Goal: Task Accomplishment & Management: Use online tool/utility

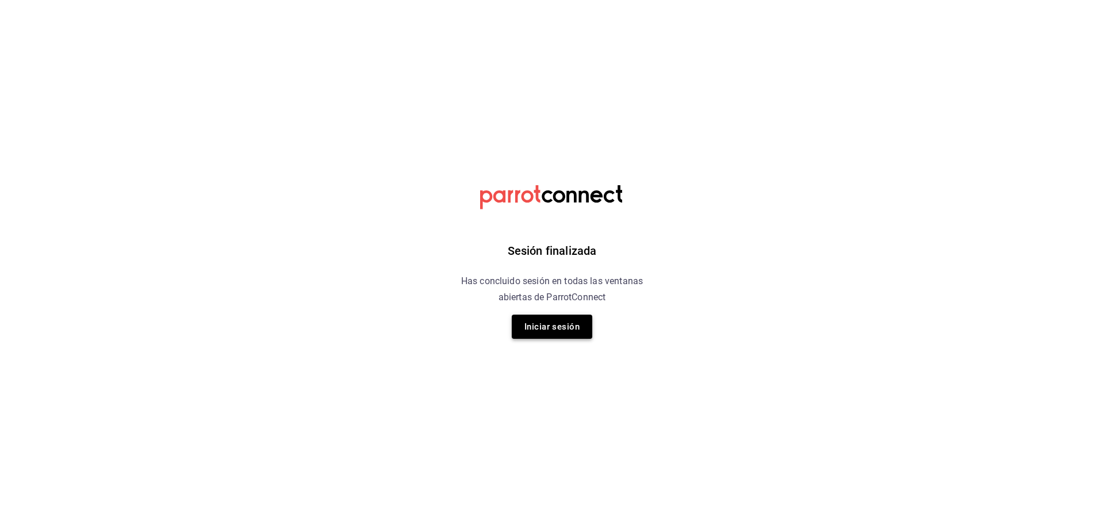
click at [537, 325] on button "Iniciar sesión" at bounding box center [552, 327] width 81 height 24
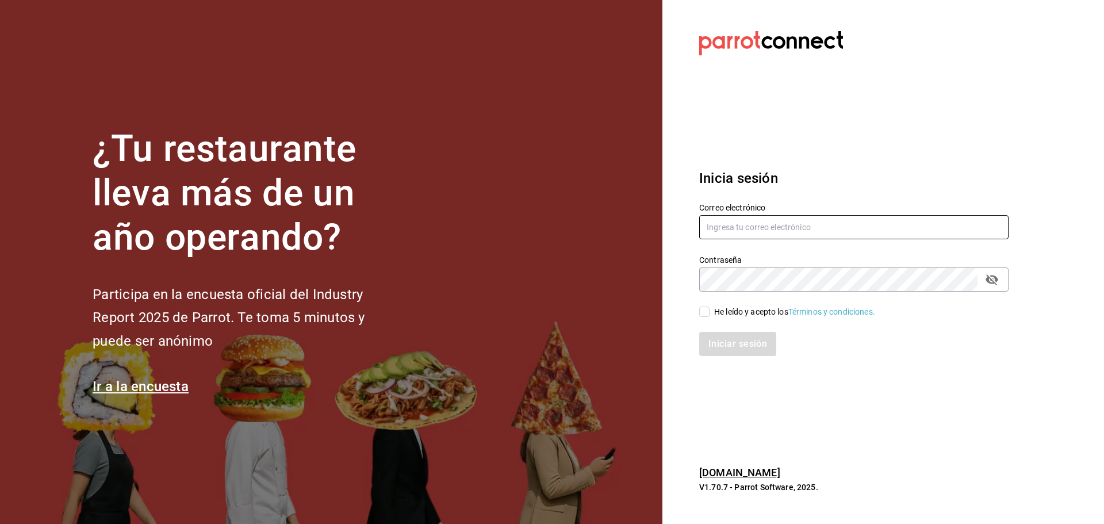
click at [877, 224] on input "text" at bounding box center [853, 227] width 309 height 24
type input "m"
type input "[EMAIL_ADDRESS][DOMAIN_NAME]"
drag, startPoint x: 706, startPoint y: 312, endPoint x: 710, endPoint y: 316, distance: 6.5
click at [706, 312] on input "He leído y acepto los Términos y condiciones." at bounding box center [704, 311] width 10 height 10
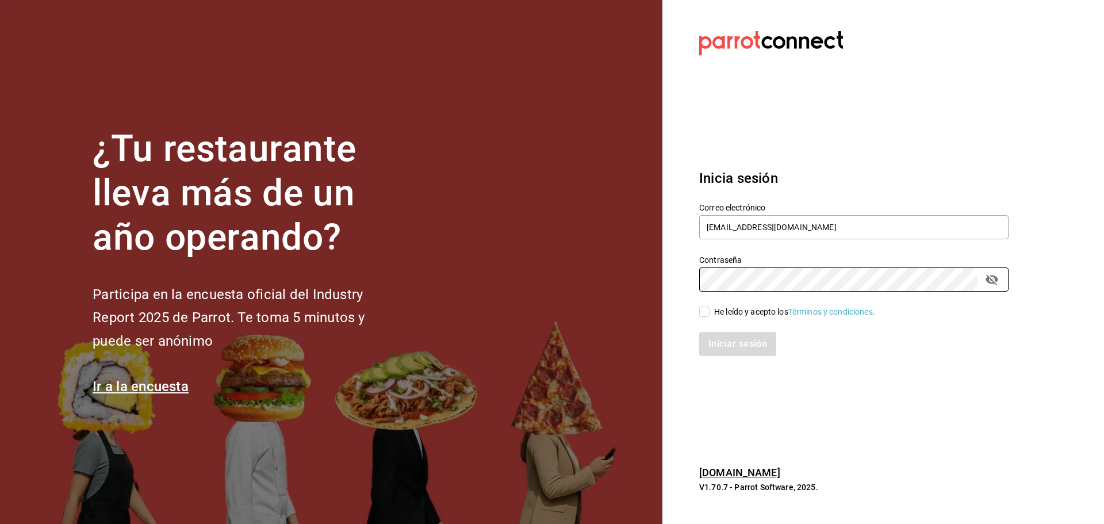
checkbox input "true"
click at [723, 355] on button "Iniciar sesión" at bounding box center [738, 344] width 78 height 24
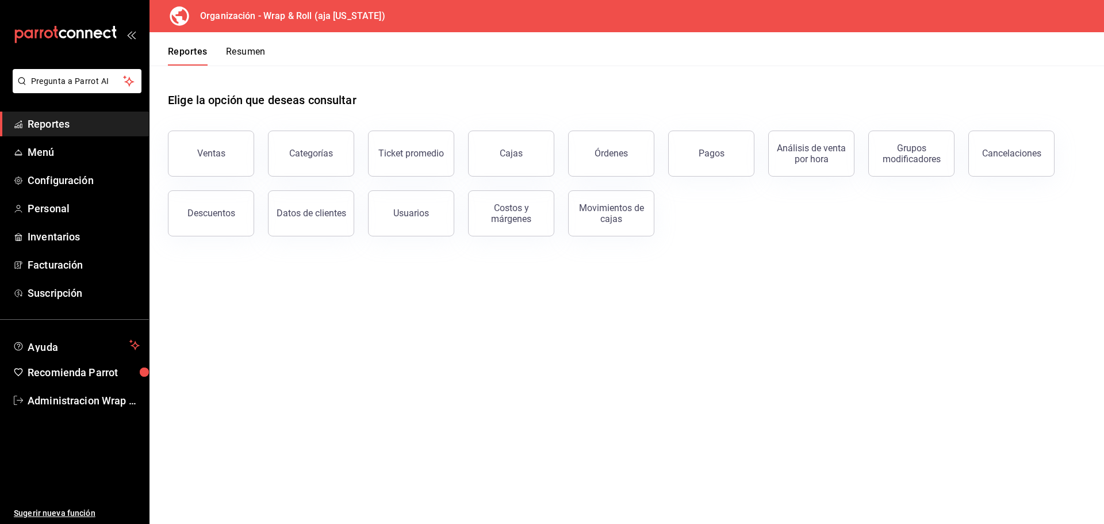
click at [52, 120] on span "Reportes" at bounding box center [84, 124] width 112 height 16
click at [619, 154] on div "Órdenes" at bounding box center [611, 153] width 33 height 11
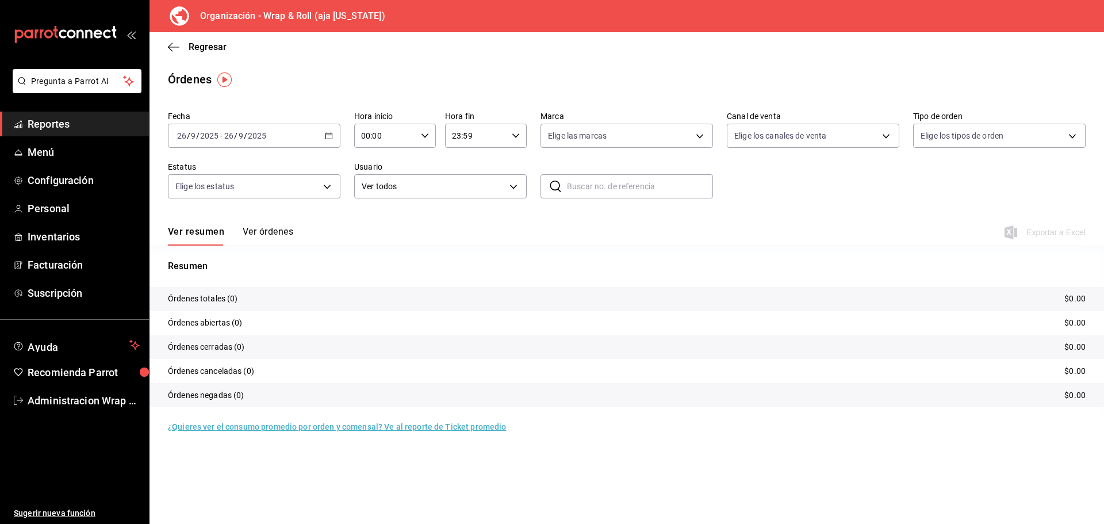
click at [288, 19] on h3 "Organización - Wrap & Roll (aja [US_STATE])" at bounding box center [288, 16] width 194 height 14
click at [357, 16] on h3 "Organización - Wrap & Roll (aja [US_STATE])" at bounding box center [288, 16] width 194 height 14
click at [1097, 28] on div "Organización - Wrap & Roll (aja California)" at bounding box center [627, 16] width 955 height 32
click at [55, 397] on span "Administracion Wrap N Roll" at bounding box center [84, 401] width 112 height 16
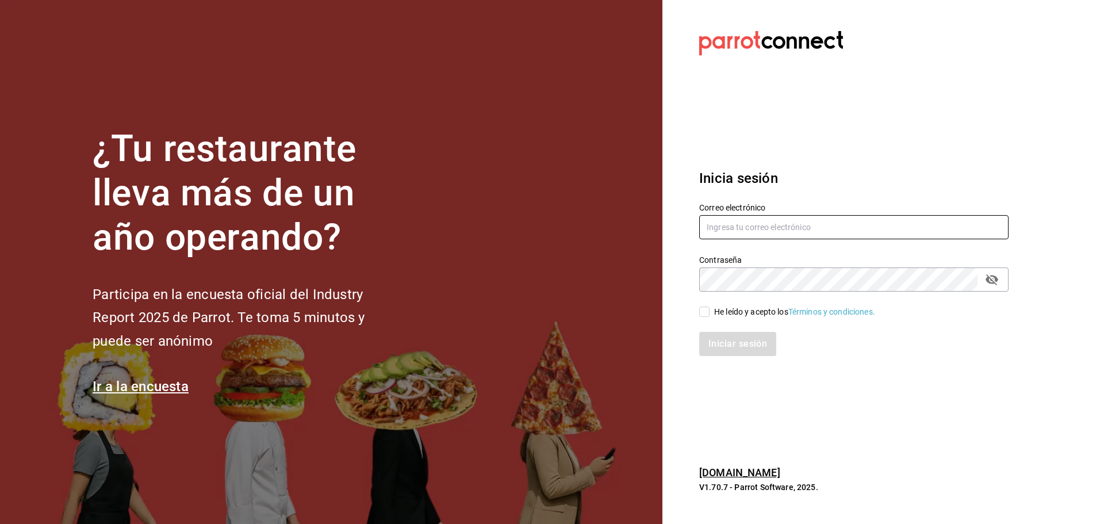
drag, startPoint x: 873, startPoint y: 236, endPoint x: 887, endPoint y: 205, distance: 34.5
click at [873, 236] on input "text" at bounding box center [853, 227] width 309 height 24
type input "facturaswrmx@gmail.com"
click at [718, 314] on div "He leído y acepto los Términos y condiciones." at bounding box center [794, 312] width 161 height 12
click at [710, 314] on input "He leído y acepto los Términos y condiciones." at bounding box center [704, 311] width 10 height 10
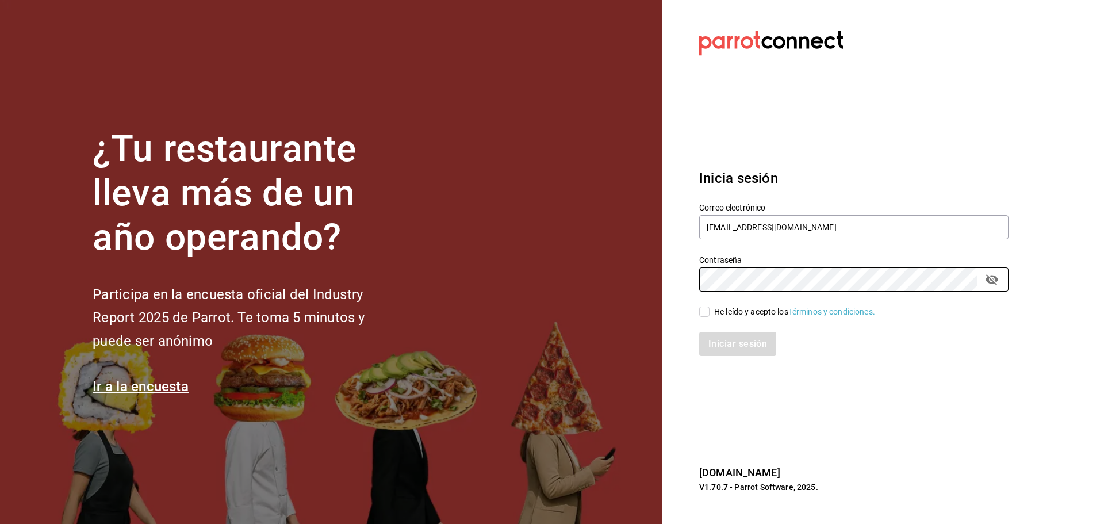
checkbox input "true"
click at [734, 345] on button "Iniciar sesión" at bounding box center [738, 344] width 78 height 24
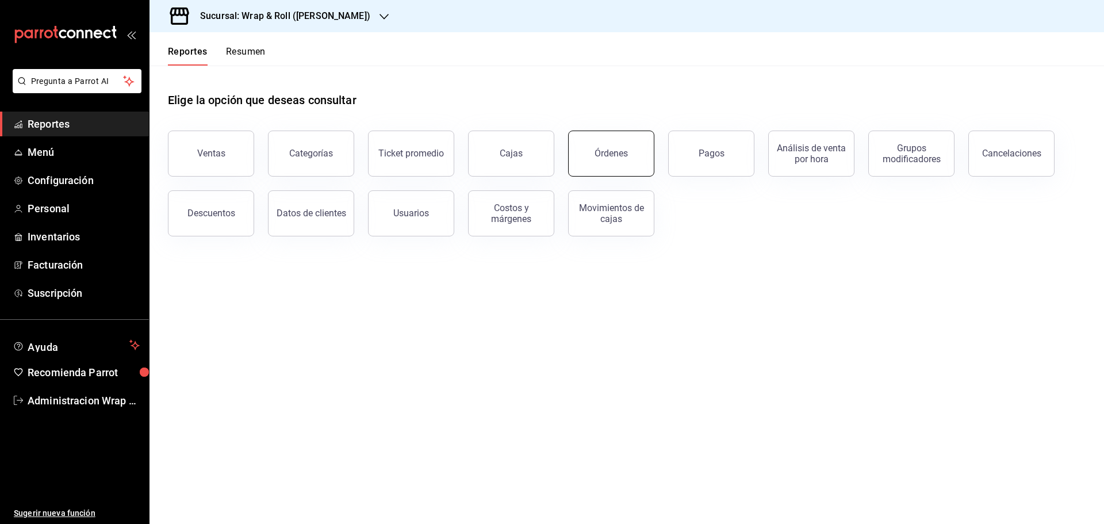
click at [607, 158] on div "Órdenes" at bounding box center [611, 153] width 33 height 11
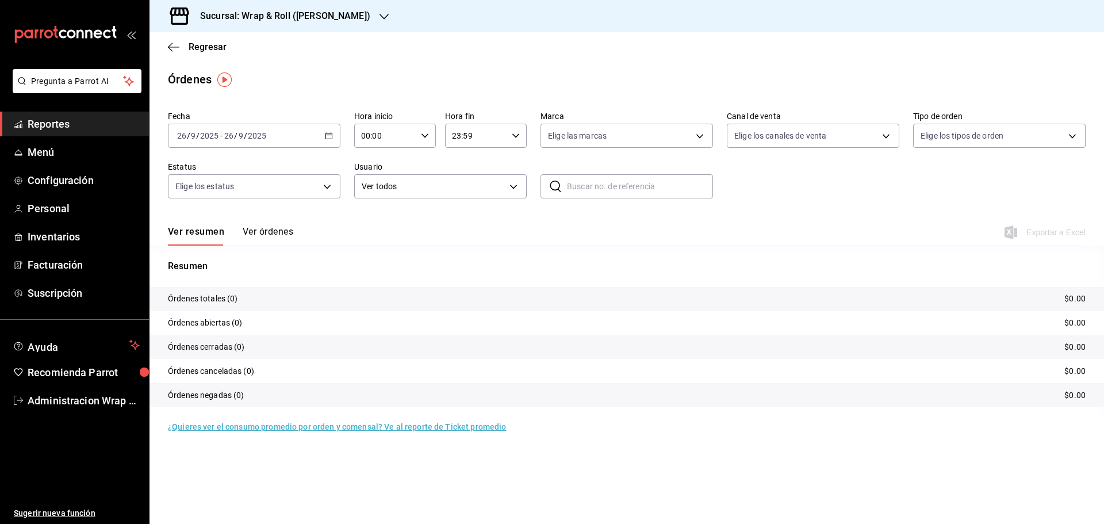
click at [372, 17] on div "Sucursal: Wrap & Roll ([PERSON_NAME])" at bounding box center [276, 16] width 235 height 32
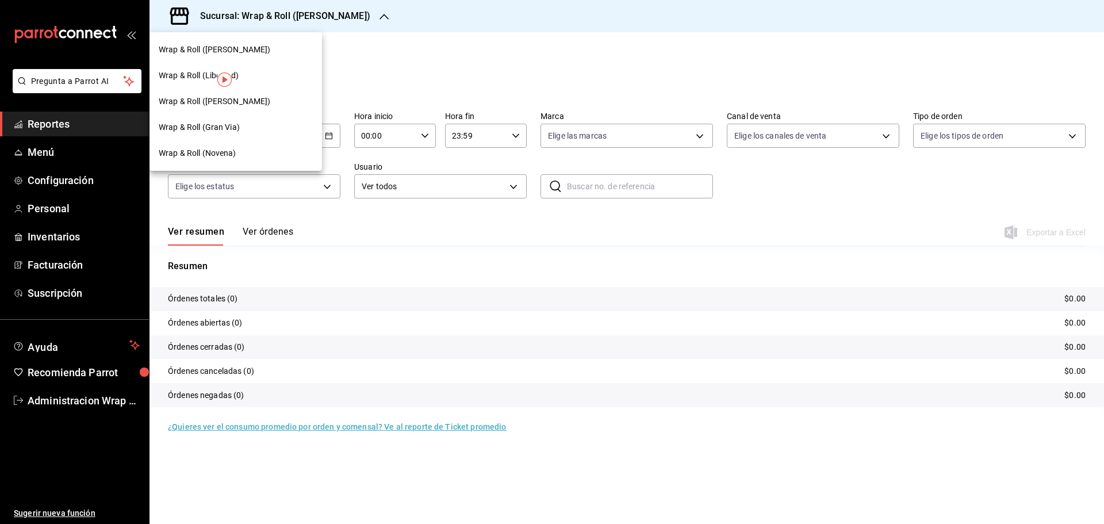
click at [245, 147] on div "Wrap & Roll (Novena)" at bounding box center [236, 153] width 173 height 26
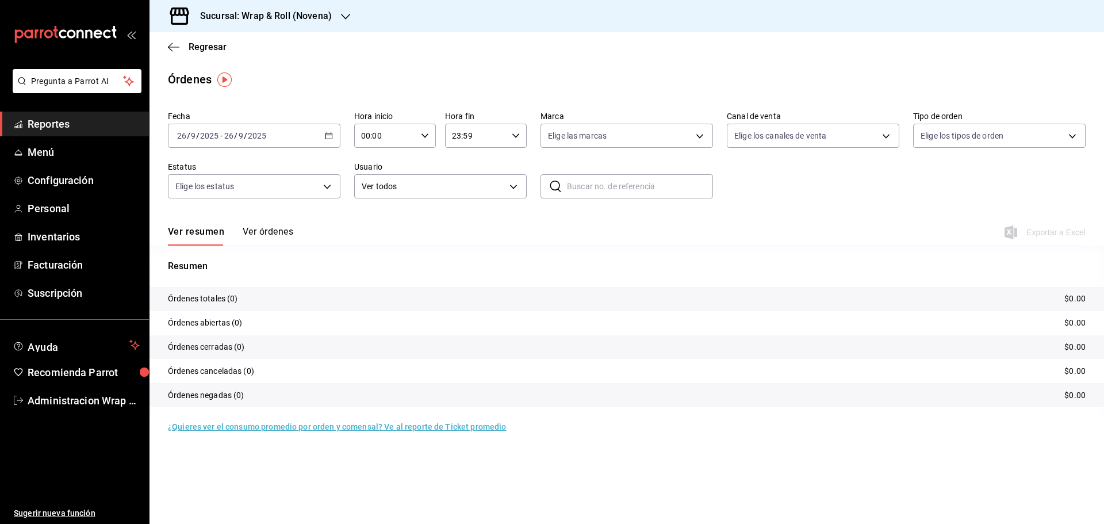
click at [332, 134] on \(Stroke\) "button" at bounding box center [328, 136] width 7 height 6
click at [223, 297] on span "Rango de fechas" at bounding box center [222, 300] width 89 height 12
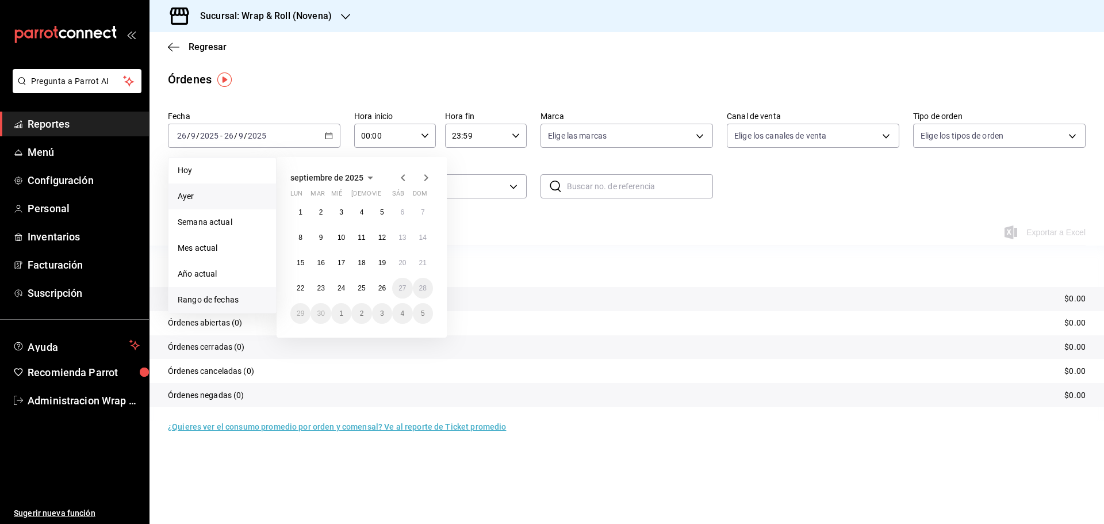
click at [203, 198] on span "Ayer" at bounding box center [222, 196] width 89 height 12
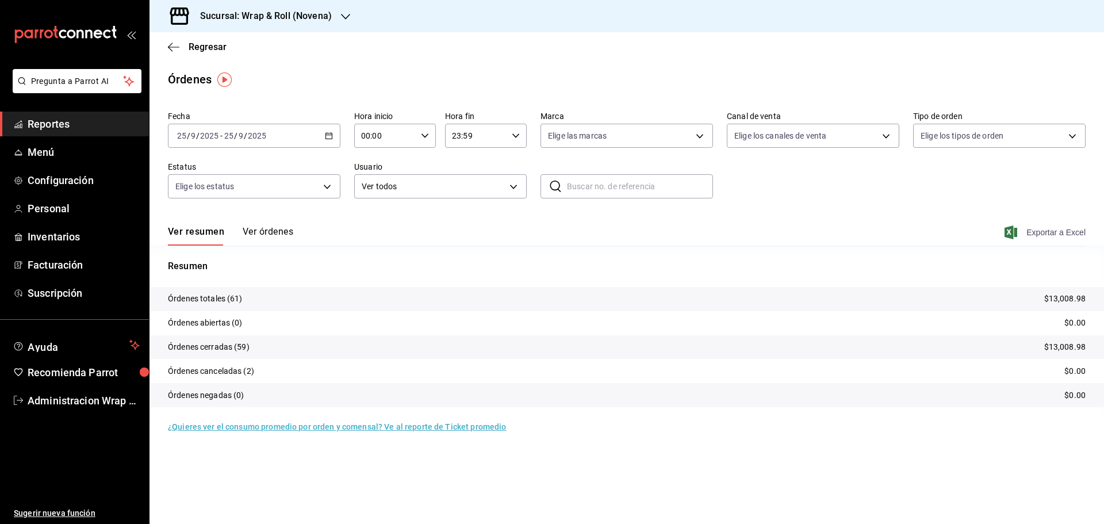
click at [1070, 234] on span "Exportar a Excel" at bounding box center [1046, 232] width 79 height 14
click at [341, 17] on icon "button" at bounding box center [345, 16] width 9 height 9
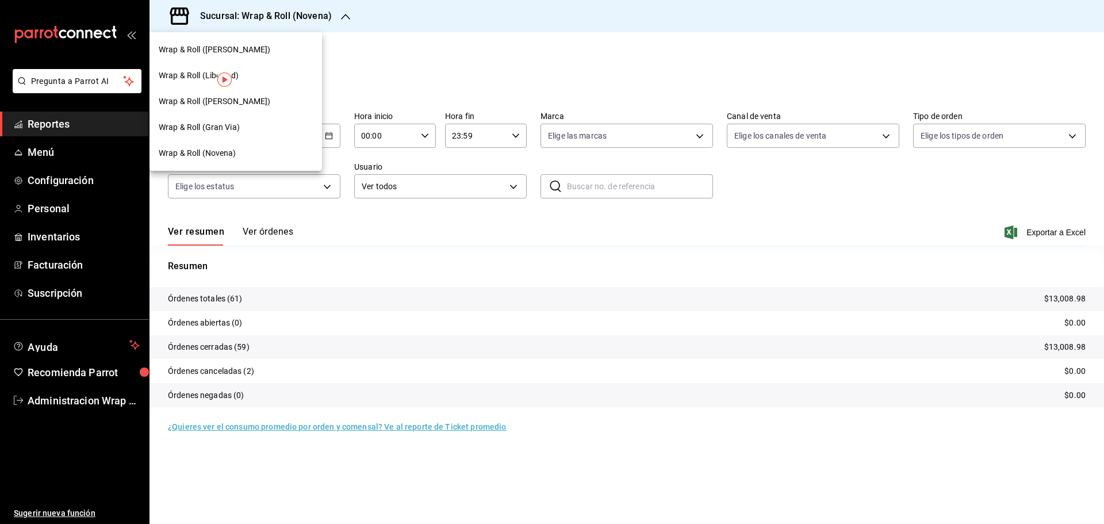
click at [238, 106] on span "Wrap & Roll ([PERSON_NAME])" at bounding box center [215, 101] width 112 height 12
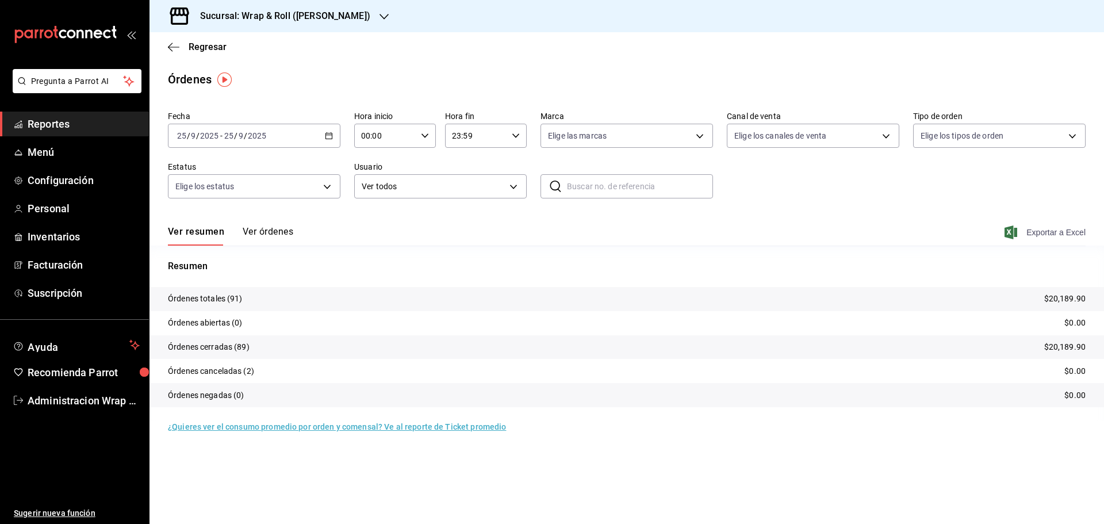
click at [1076, 233] on span "Exportar a Excel" at bounding box center [1046, 232] width 79 height 14
click at [380, 16] on icon "button" at bounding box center [384, 16] width 9 height 9
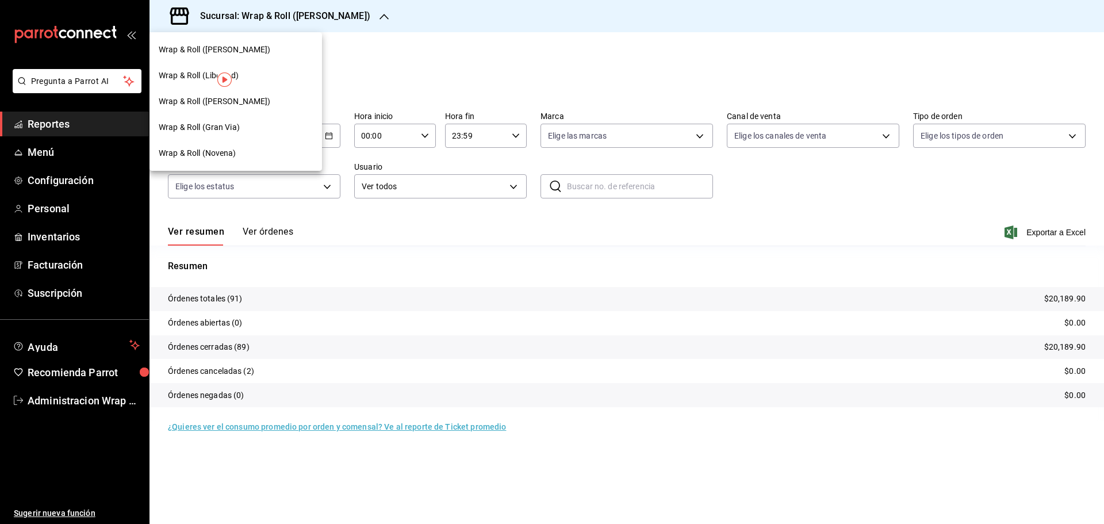
click at [214, 138] on div "Wrap & Roll (Gran Via)" at bounding box center [236, 127] width 173 height 26
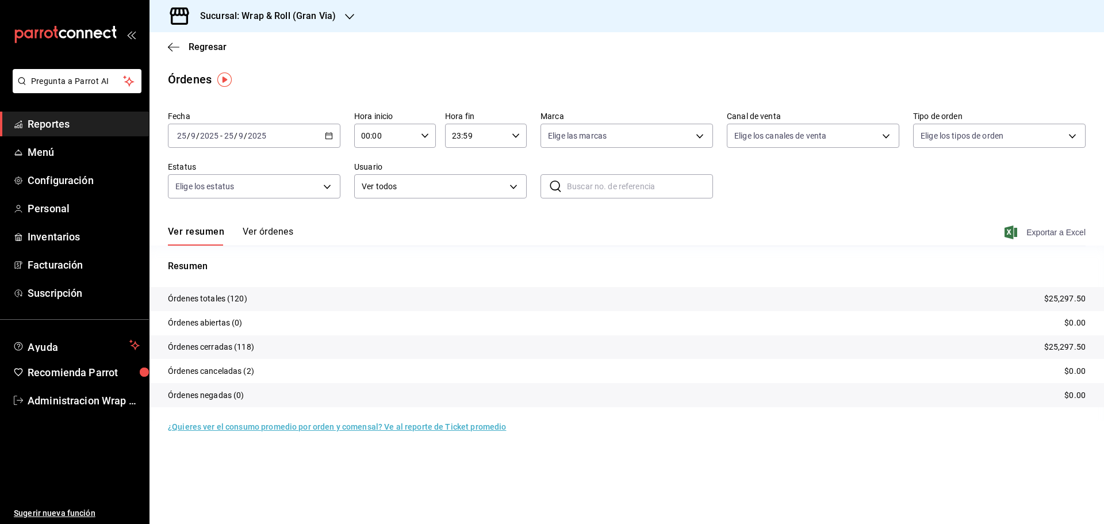
click at [1062, 235] on span "Exportar a Excel" at bounding box center [1046, 232] width 79 height 14
click at [349, 20] on icon "button" at bounding box center [349, 16] width 9 height 9
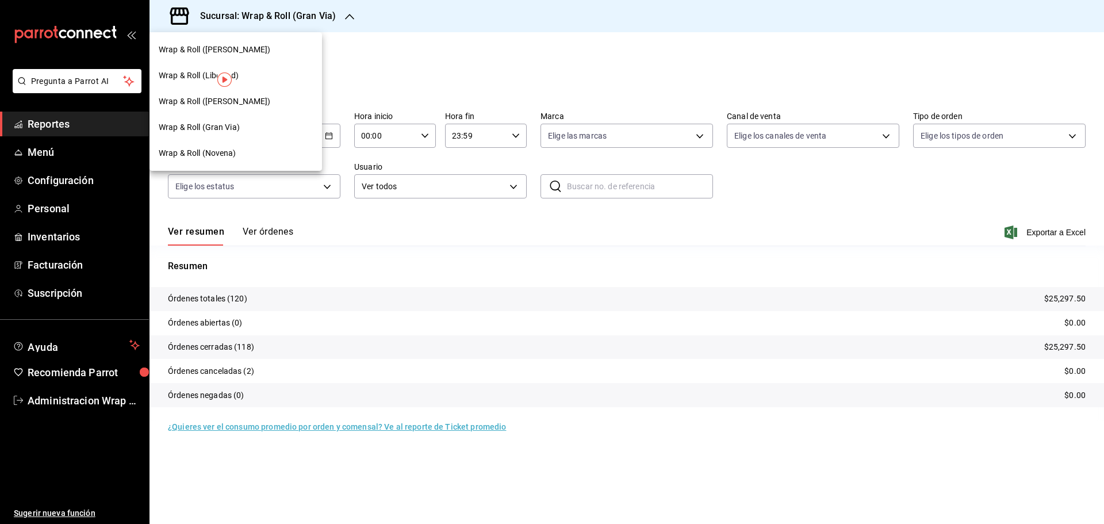
click at [242, 40] on div "Wrap & Roll ([PERSON_NAME])" at bounding box center [236, 50] width 173 height 26
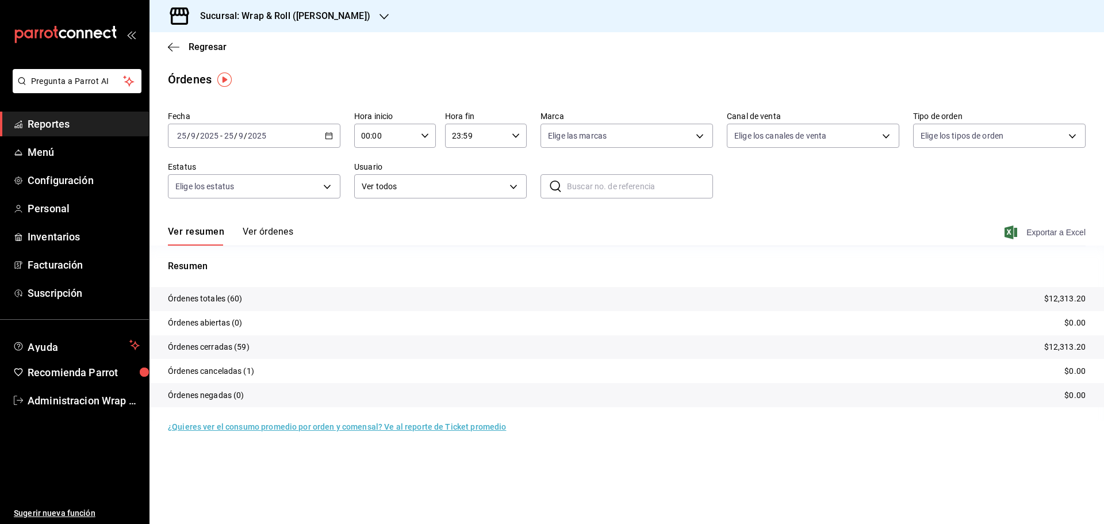
click at [1074, 233] on span "Exportar a Excel" at bounding box center [1046, 232] width 79 height 14
